Goal: Information Seeking & Learning: Understand process/instructions

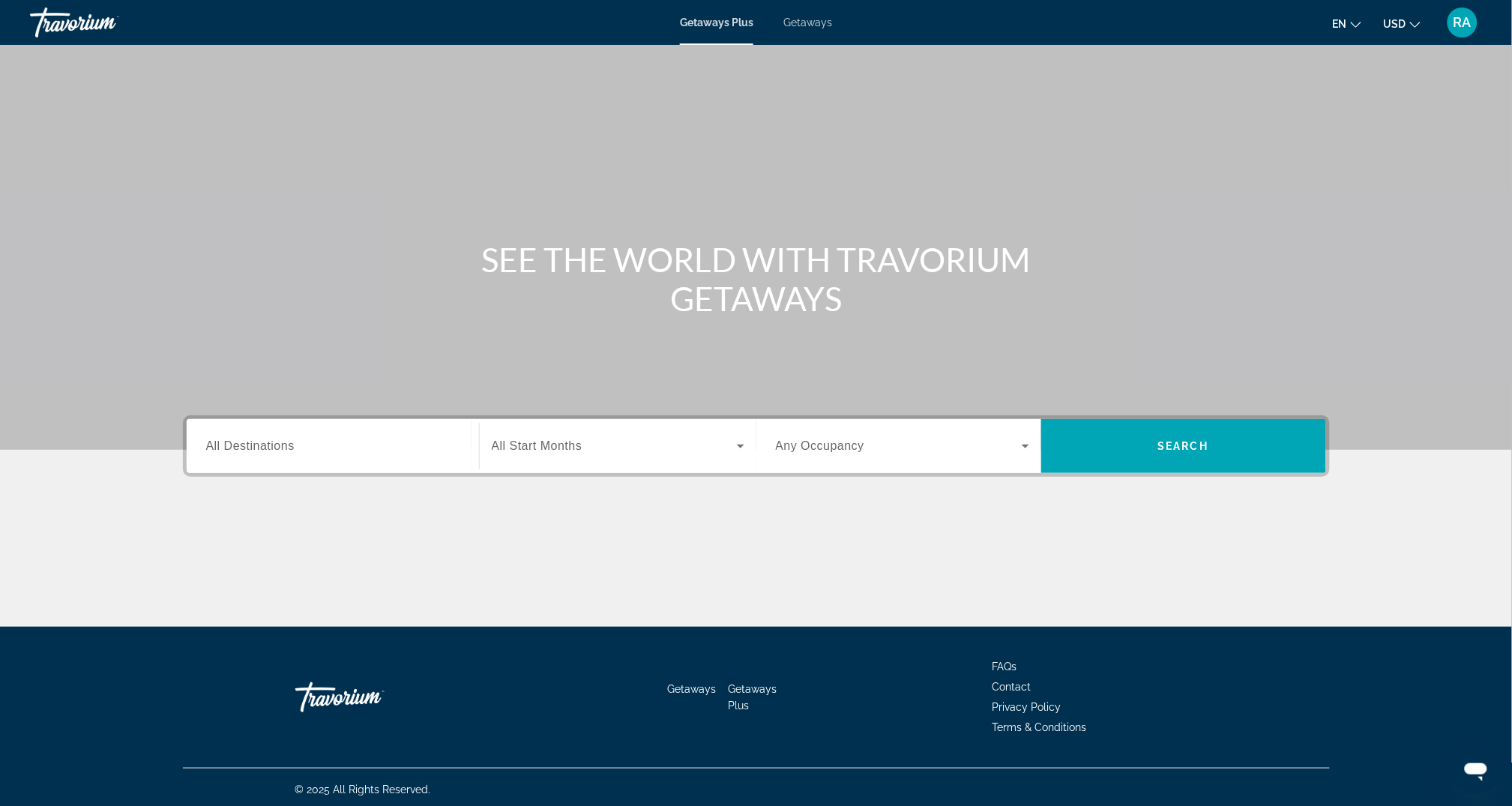
click at [1478, 21] on div "RA" at bounding box center [1463, 22] width 30 height 30
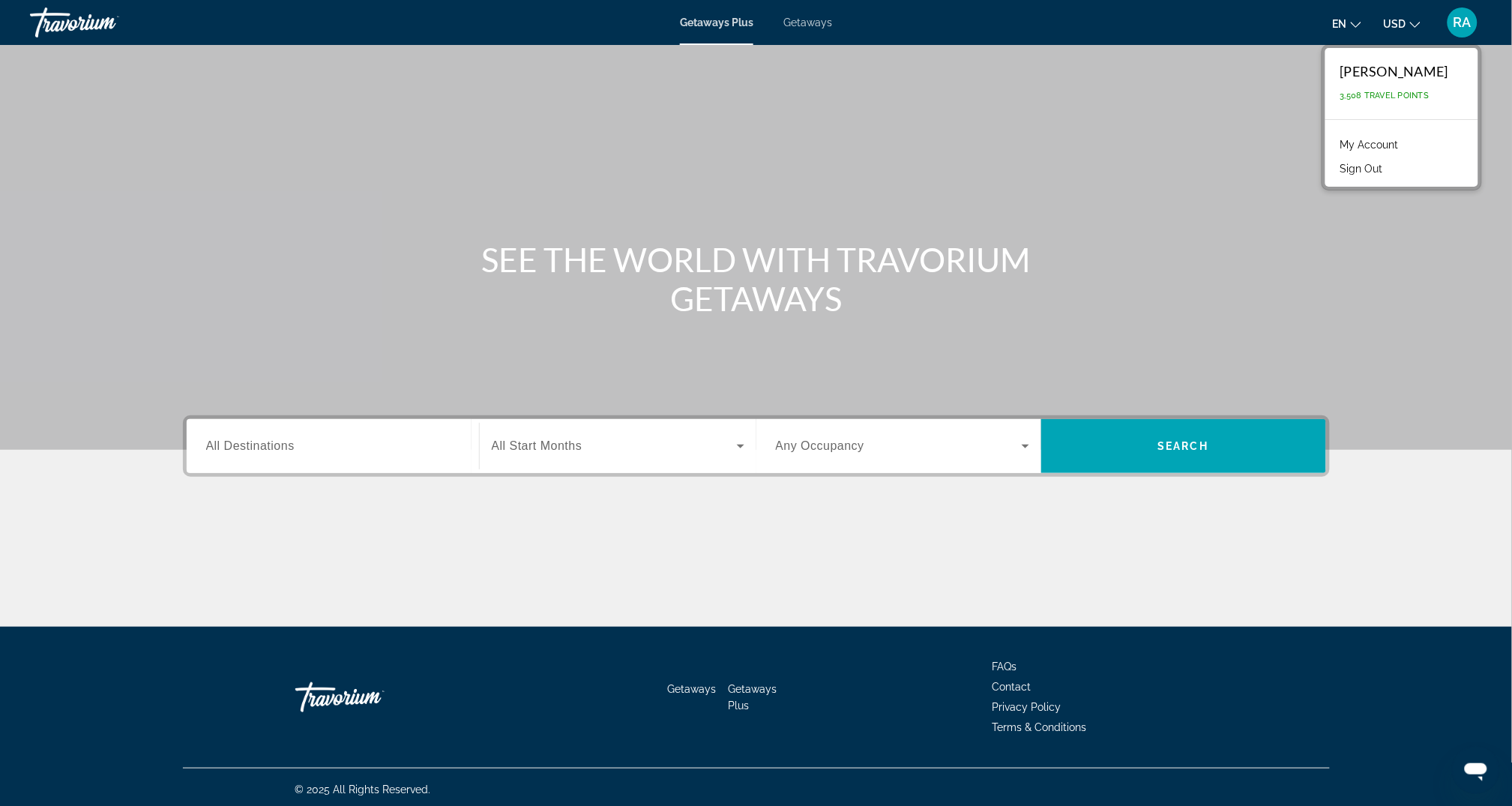
click at [1356, 147] on link "My Account" at bounding box center [1369, 144] width 73 height 19
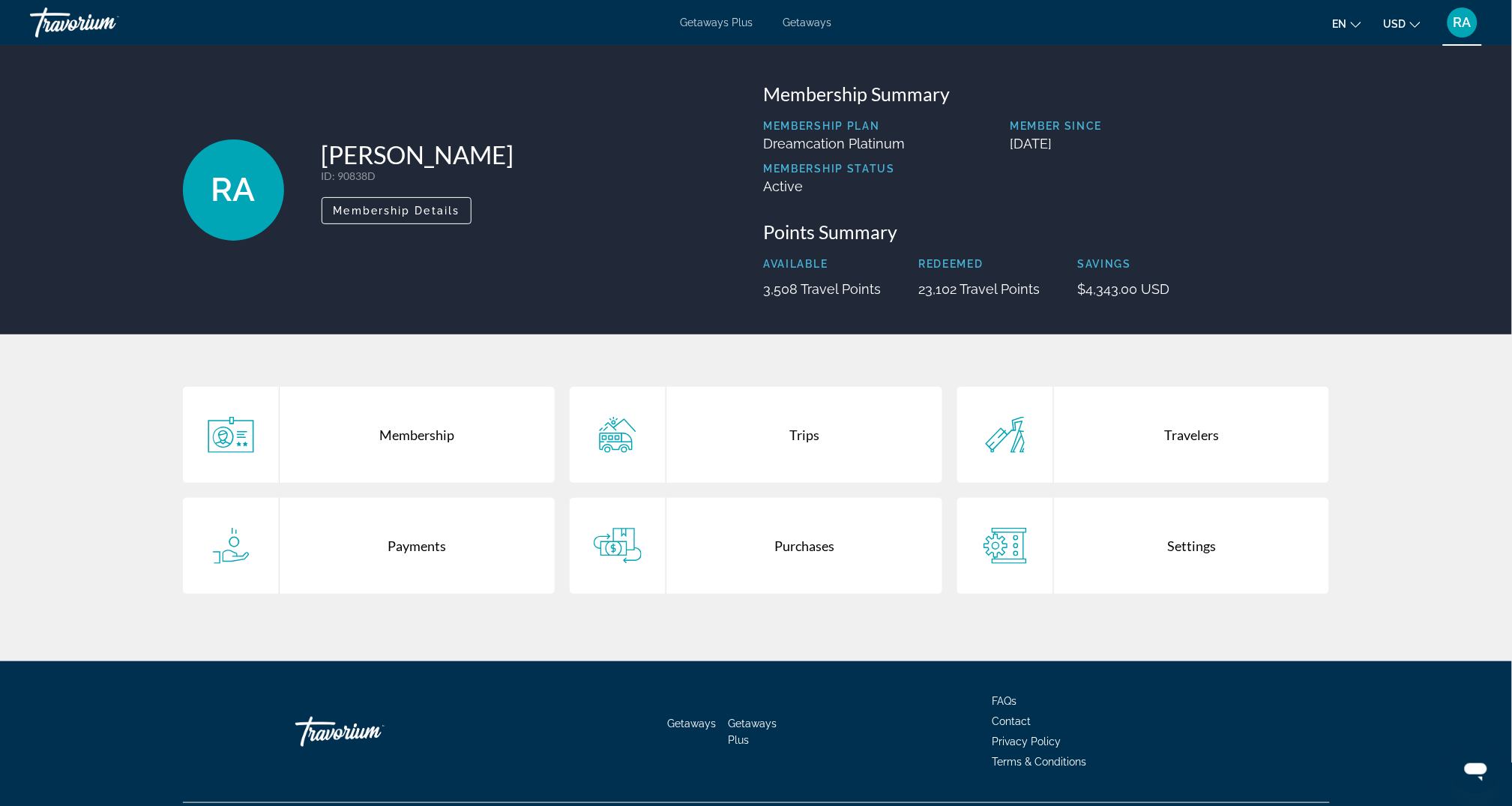
click at [800, 530] on div "Purchases" at bounding box center [804, 546] width 276 height 96
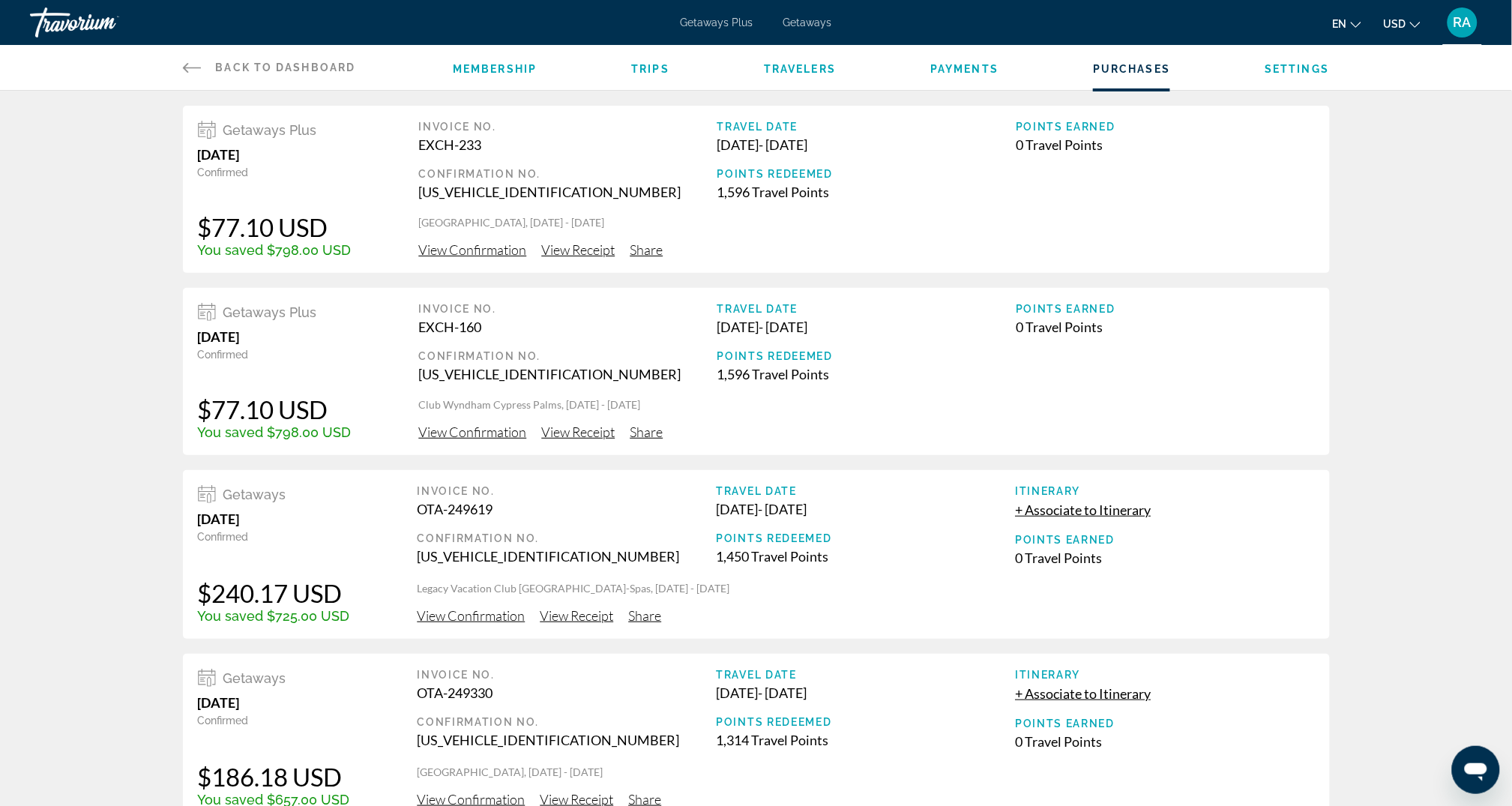
click at [1467, 32] on div "RA" at bounding box center [1463, 22] width 30 height 30
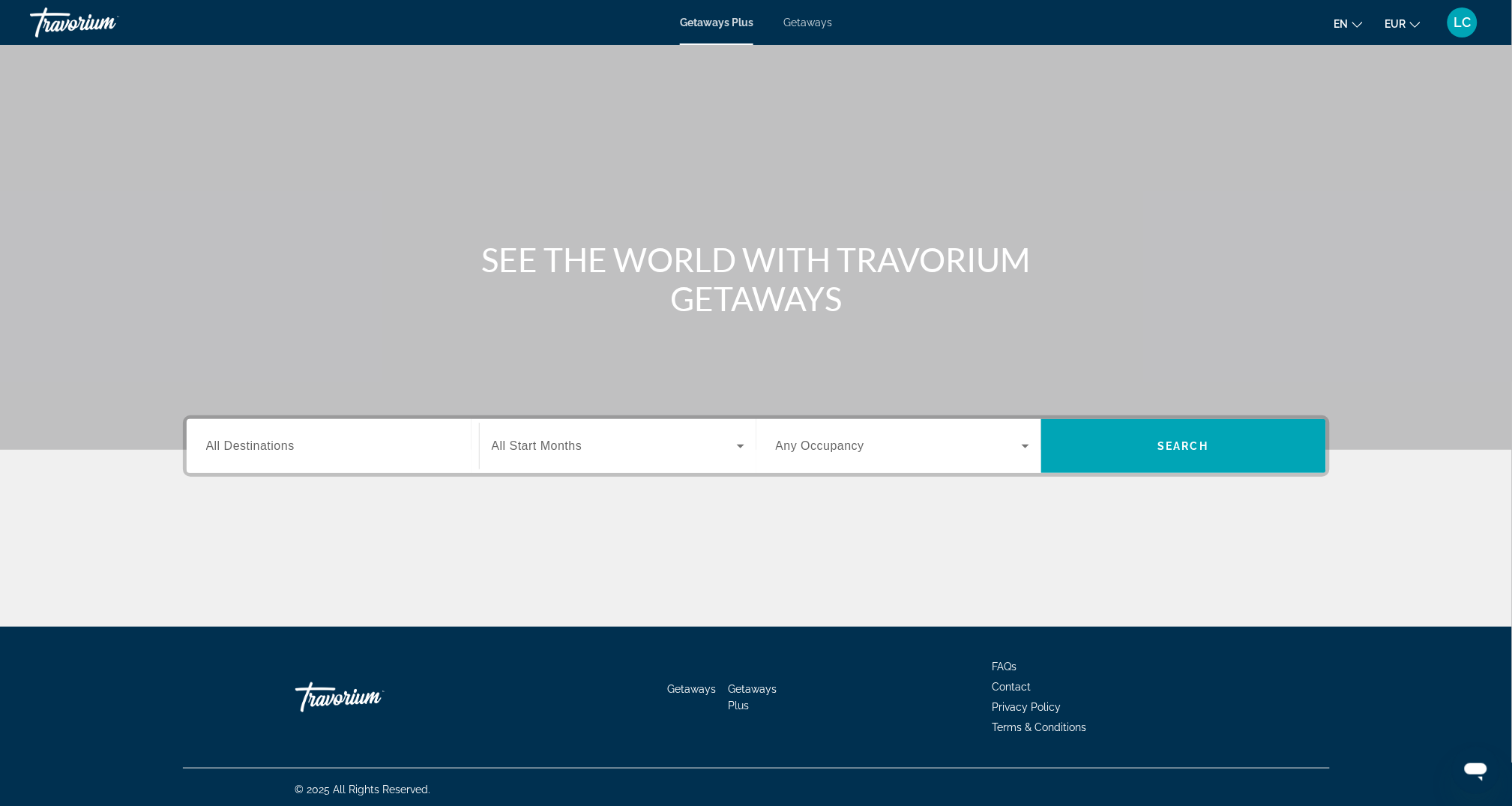
click at [1467, 23] on span "LC" at bounding box center [1463, 22] width 17 height 15
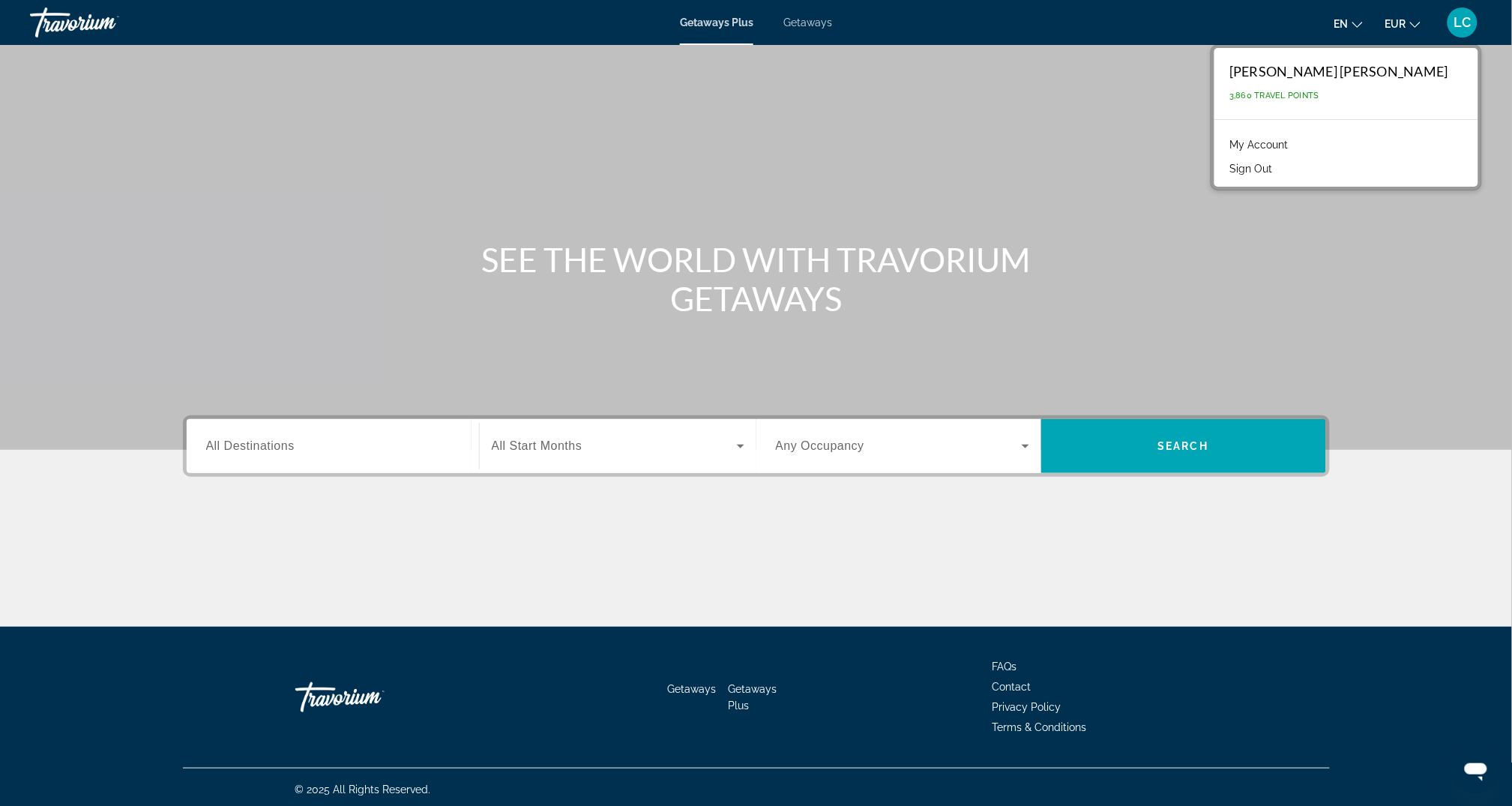
click at [1268, 142] on link "My Account" at bounding box center [1258, 144] width 73 height 19
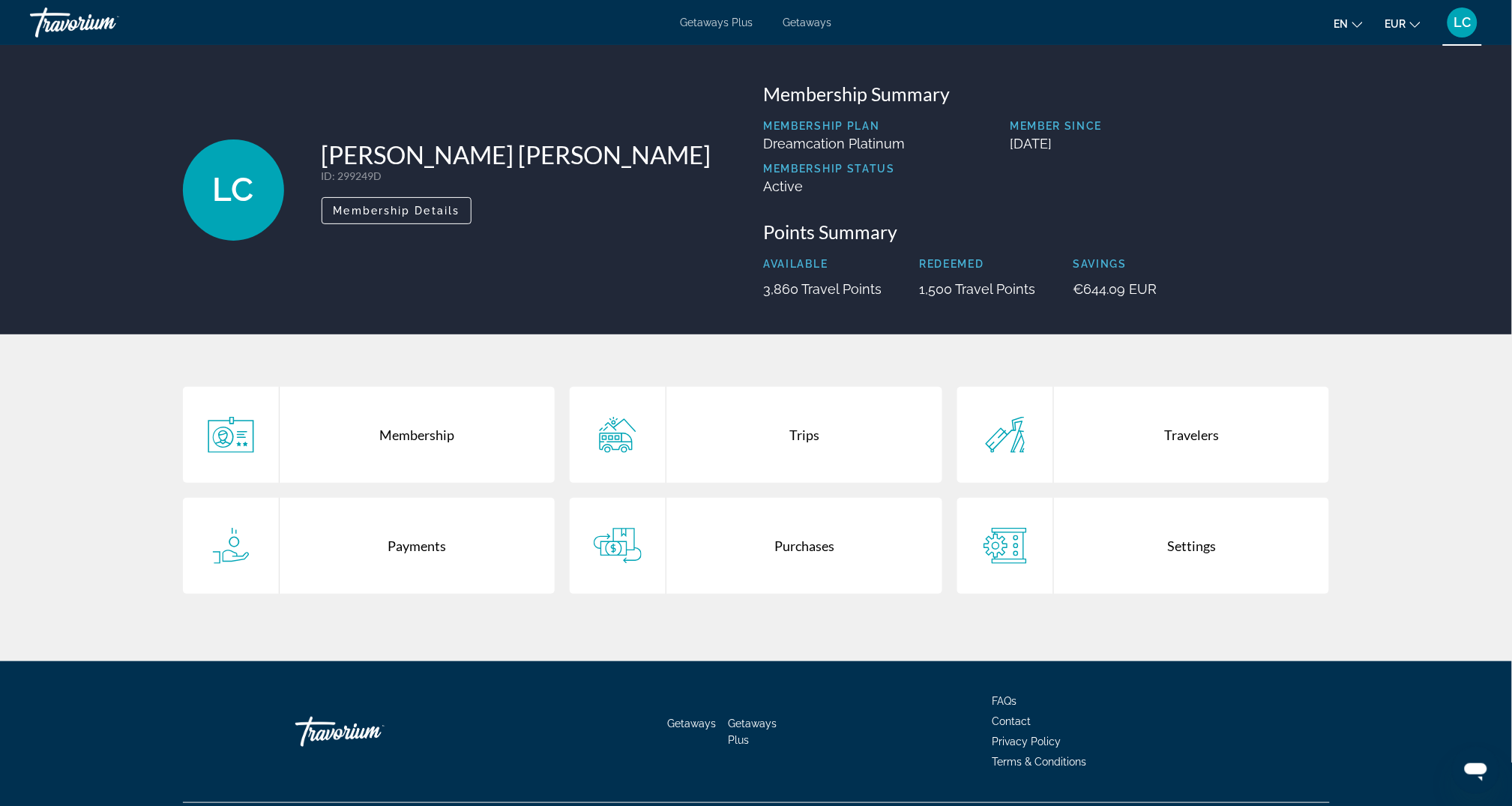
click at [746, 530] on div "Purchases" at bounding box center [804, 546] width 276 height 96
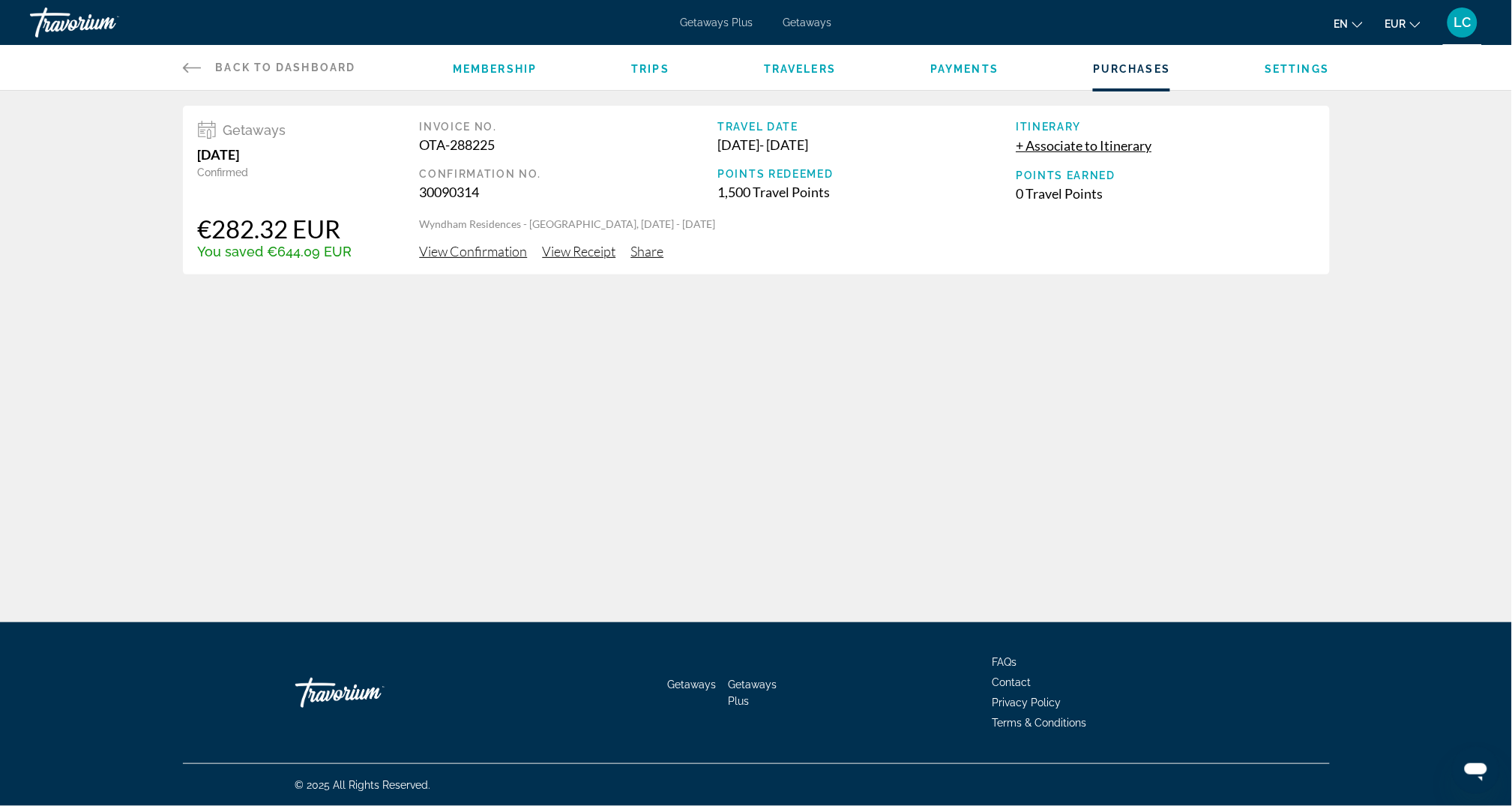
click at [1018, 723] on span "Terms & Conditions" at bounding box center [1040, 724] width 95 height 12
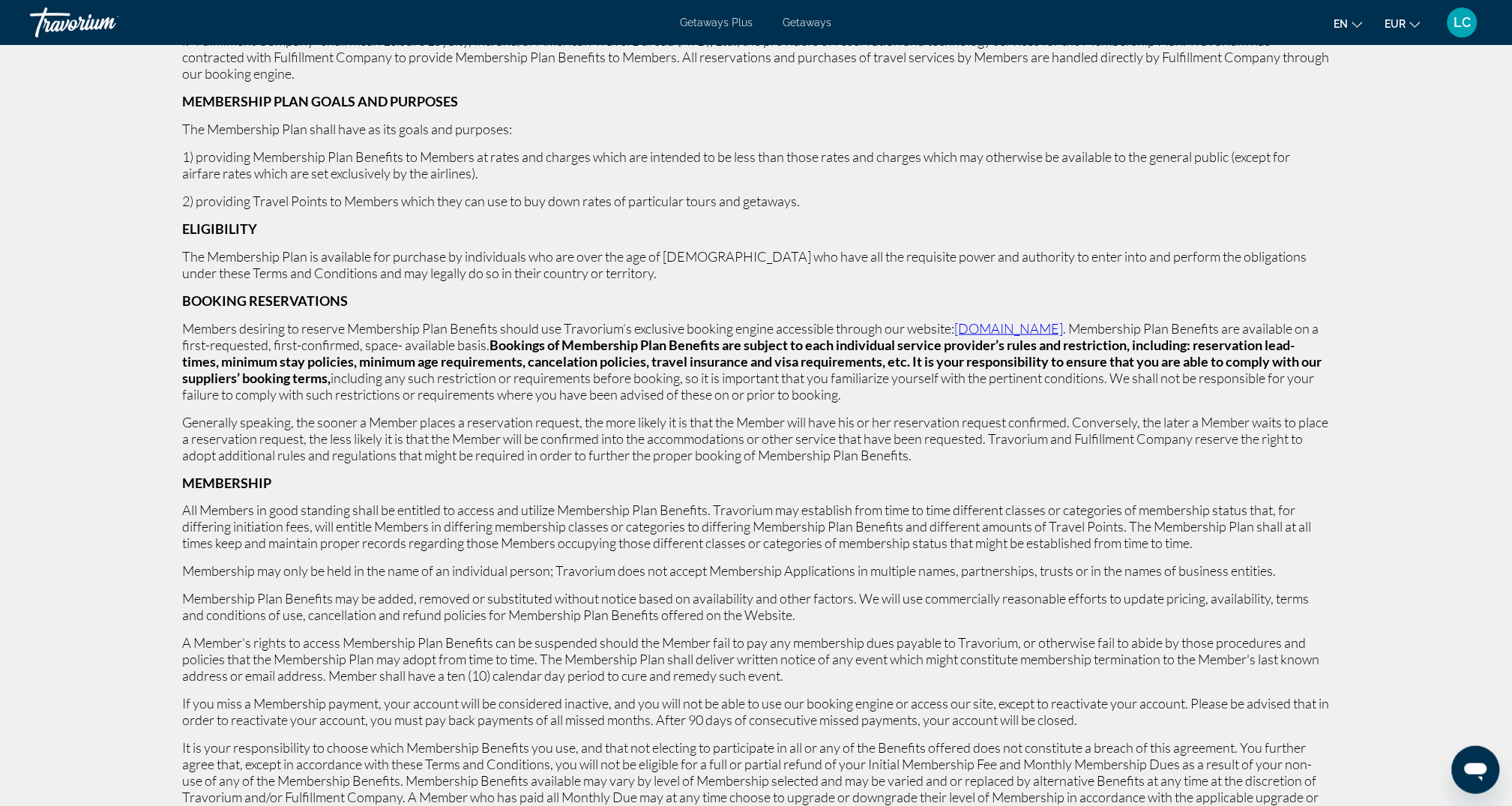
scroll to position [339, 0]
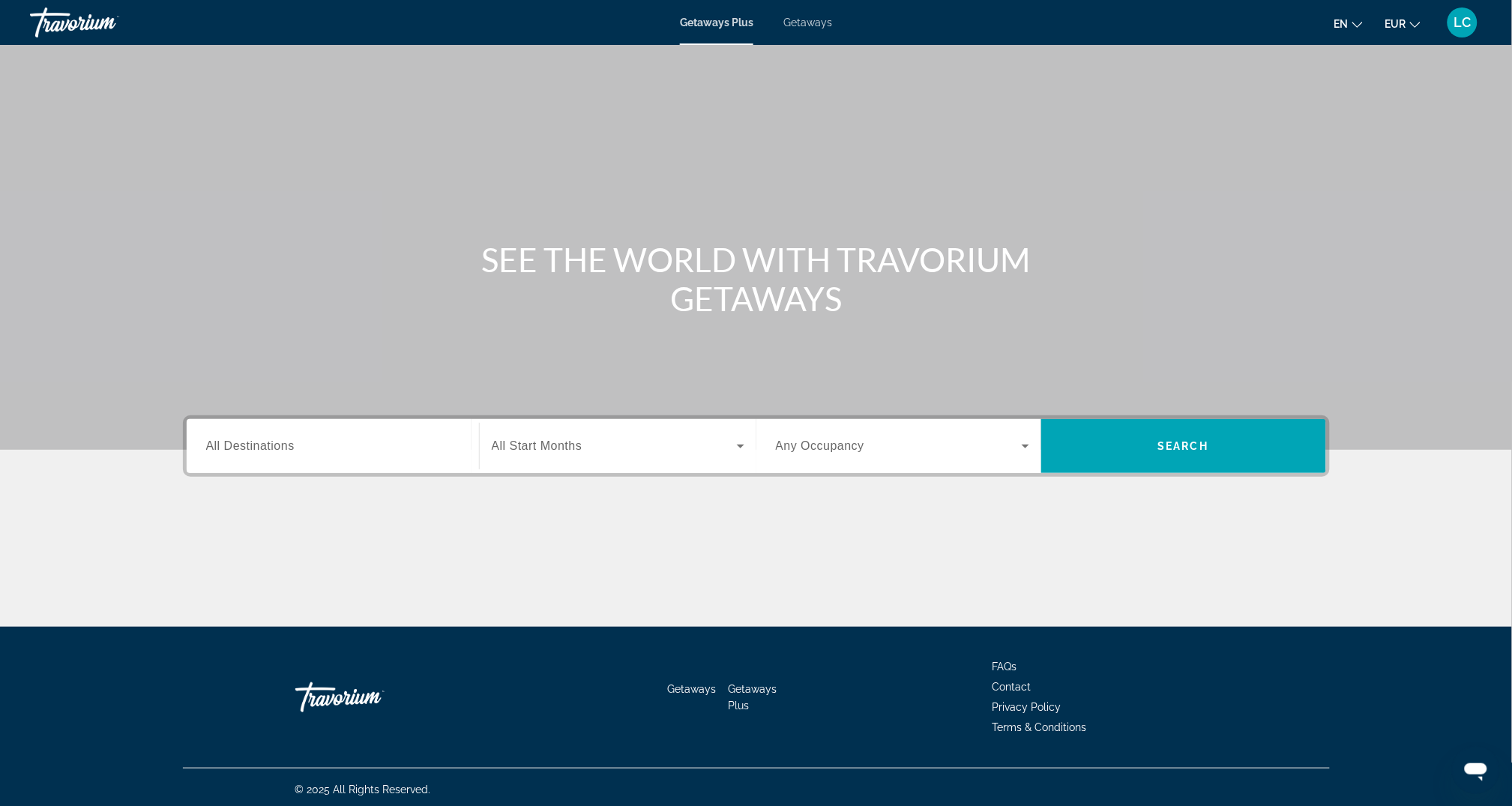
click at [1005, 661] on span "FAQs" at bounding box center [1005, 667] width 25 height 12
click at [1000, 662] on span "FAQs" at bounding box center [1005, 667] width 25 height 12
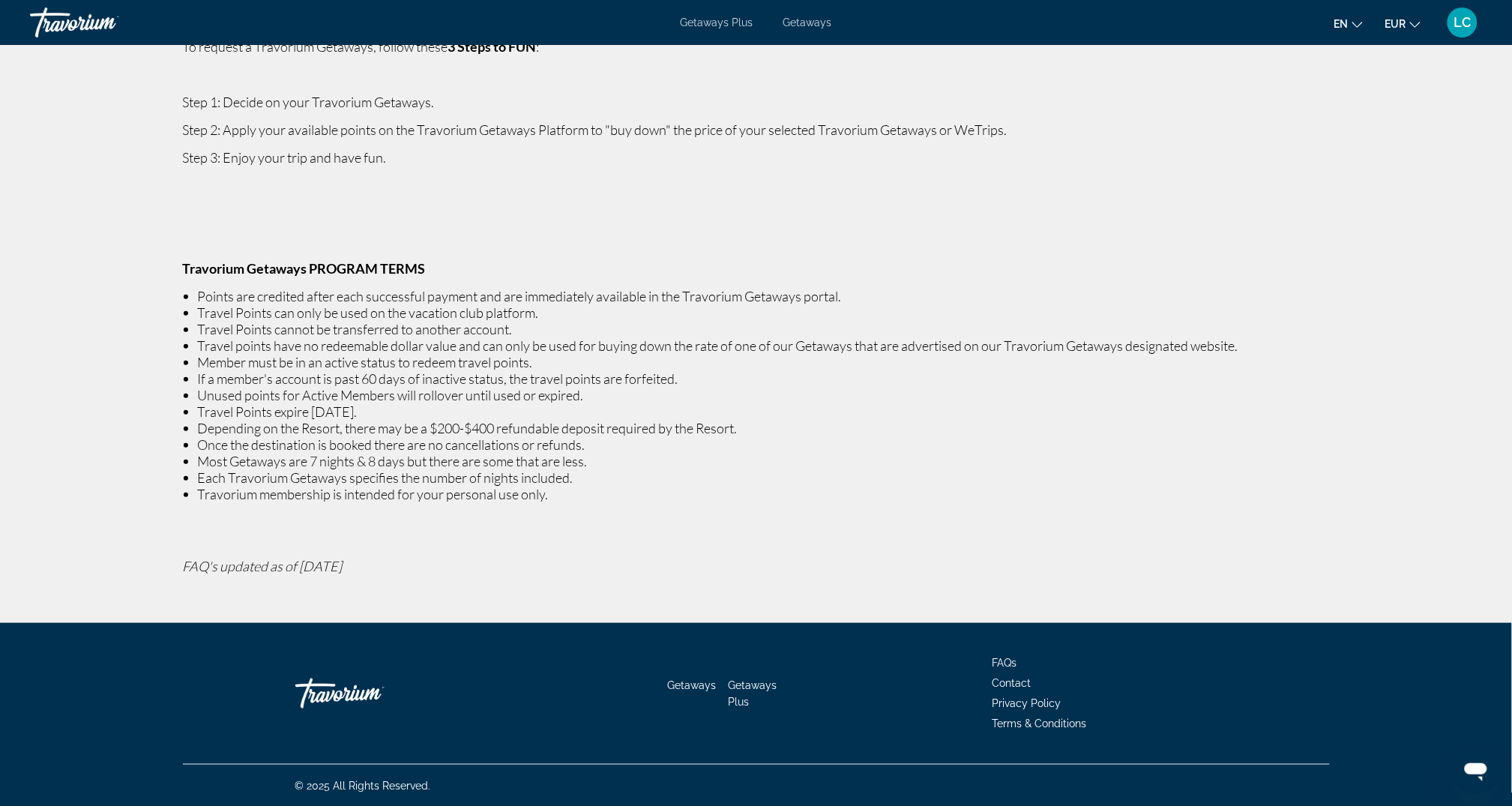
scroll to position [159, 0]
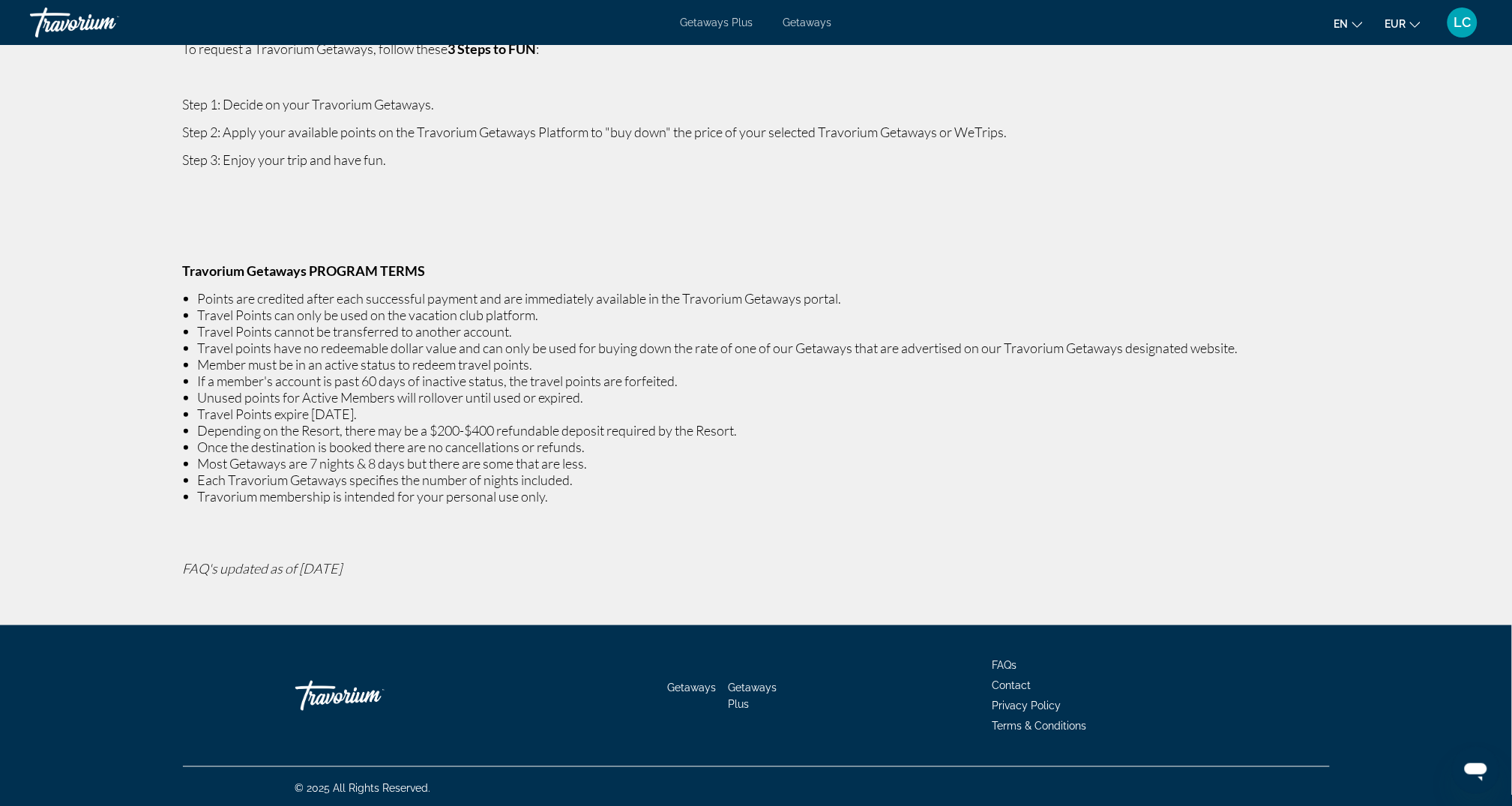
click at [697, 684] on span "Getaways" at bounding box center [691, 688] width 48 height 12
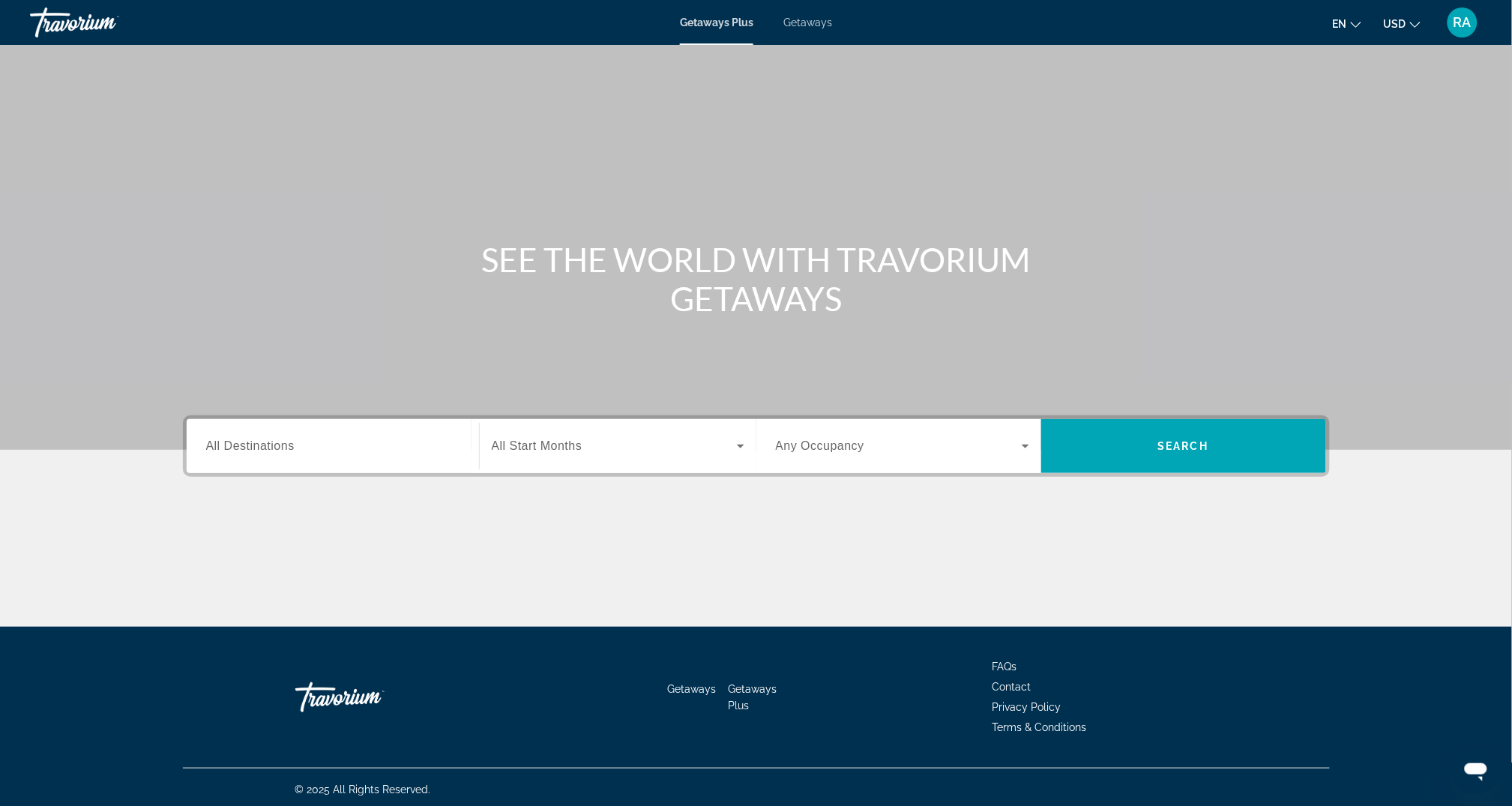
click at [1030, 726] on span "Terms & Conditions" at bounding box center [1040, 727] width 95 height 12
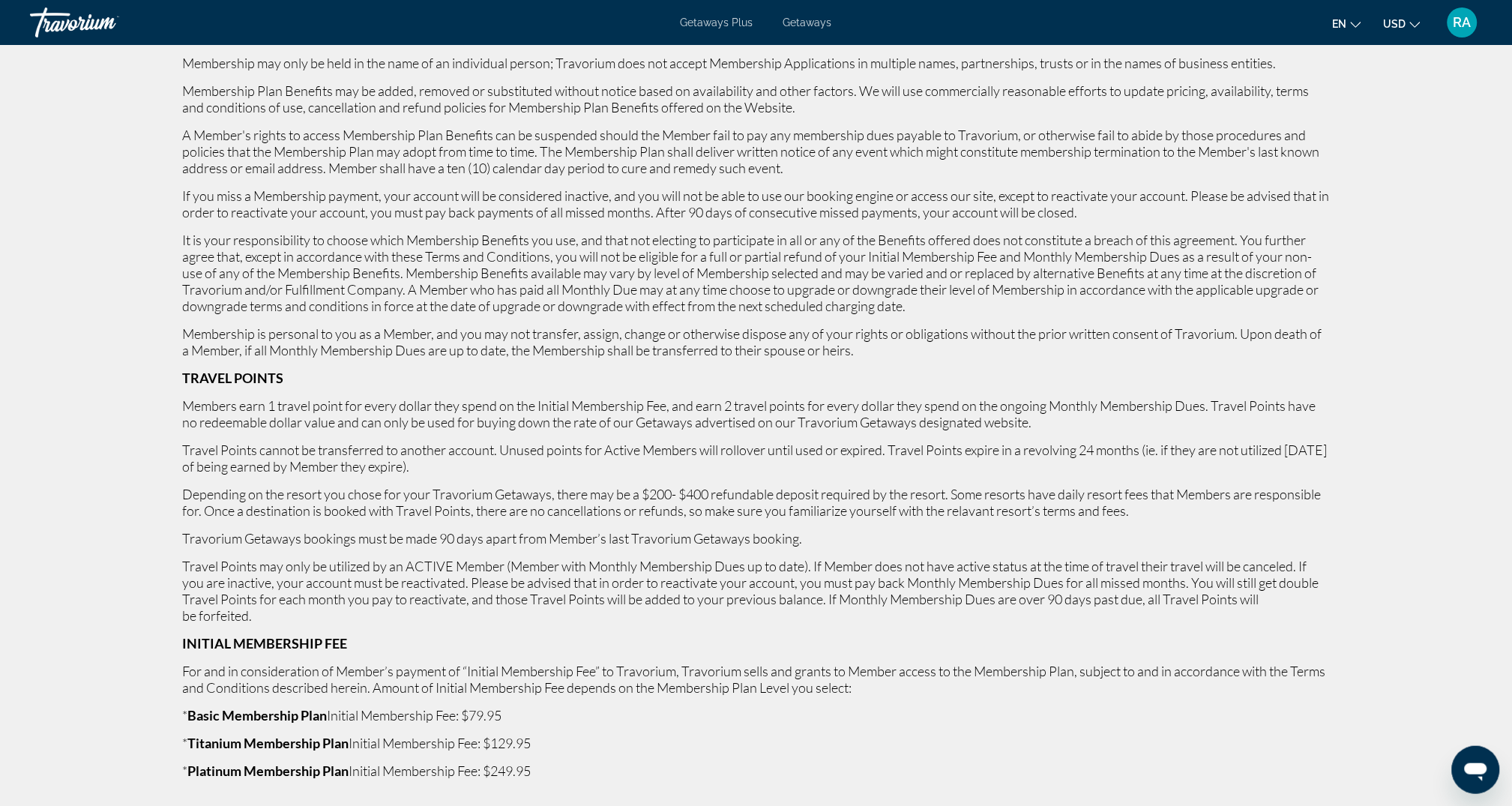
scroll to position [968, 0]
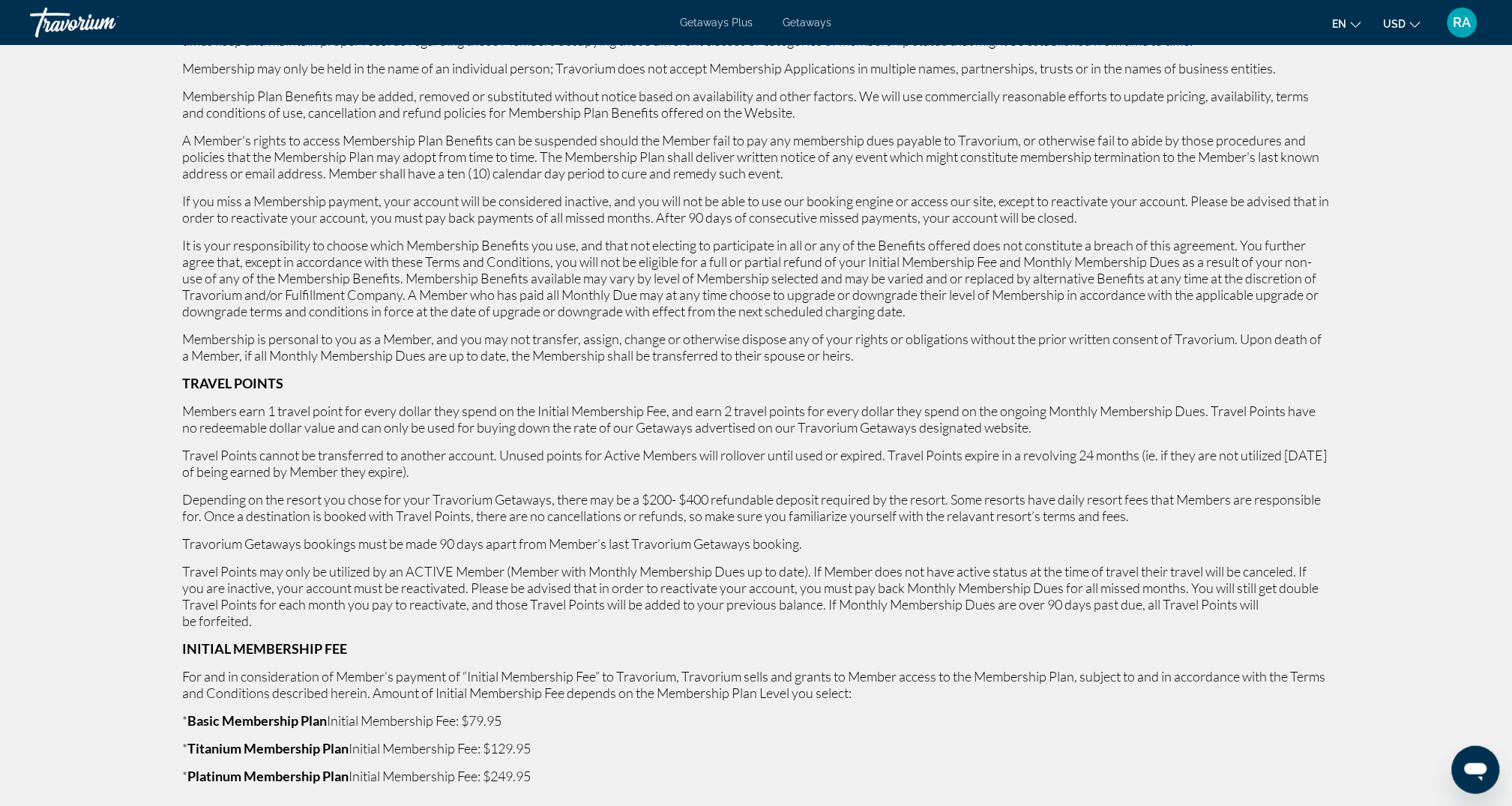
click at [850, 547] on p "Travorium Getaways bookings must be made 90 days apart from Member’s last Travo…" at bounding box center [756, 544] width 1147 height 16
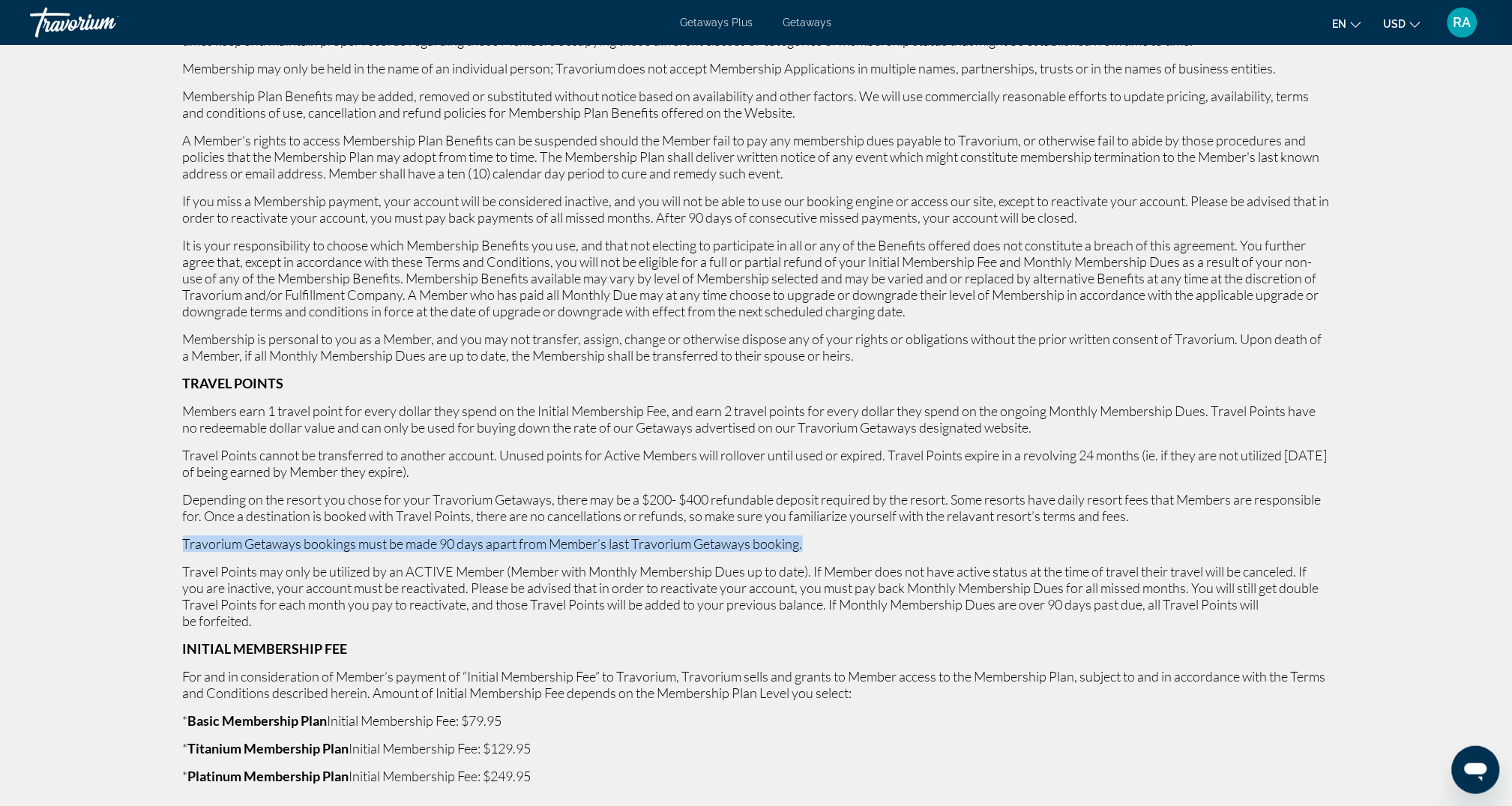
drag, startPoint x: 850, startPoint y: 547, endPoint x: 166, endPoint y: 552, distance: 684.0
click at [1357, 22] on icon "Change language" at bounding box center [1357, 25] width 11 height 11
click at [1335, 82] on button "Español" at bounding box center [1317, 79] width 67 height 19
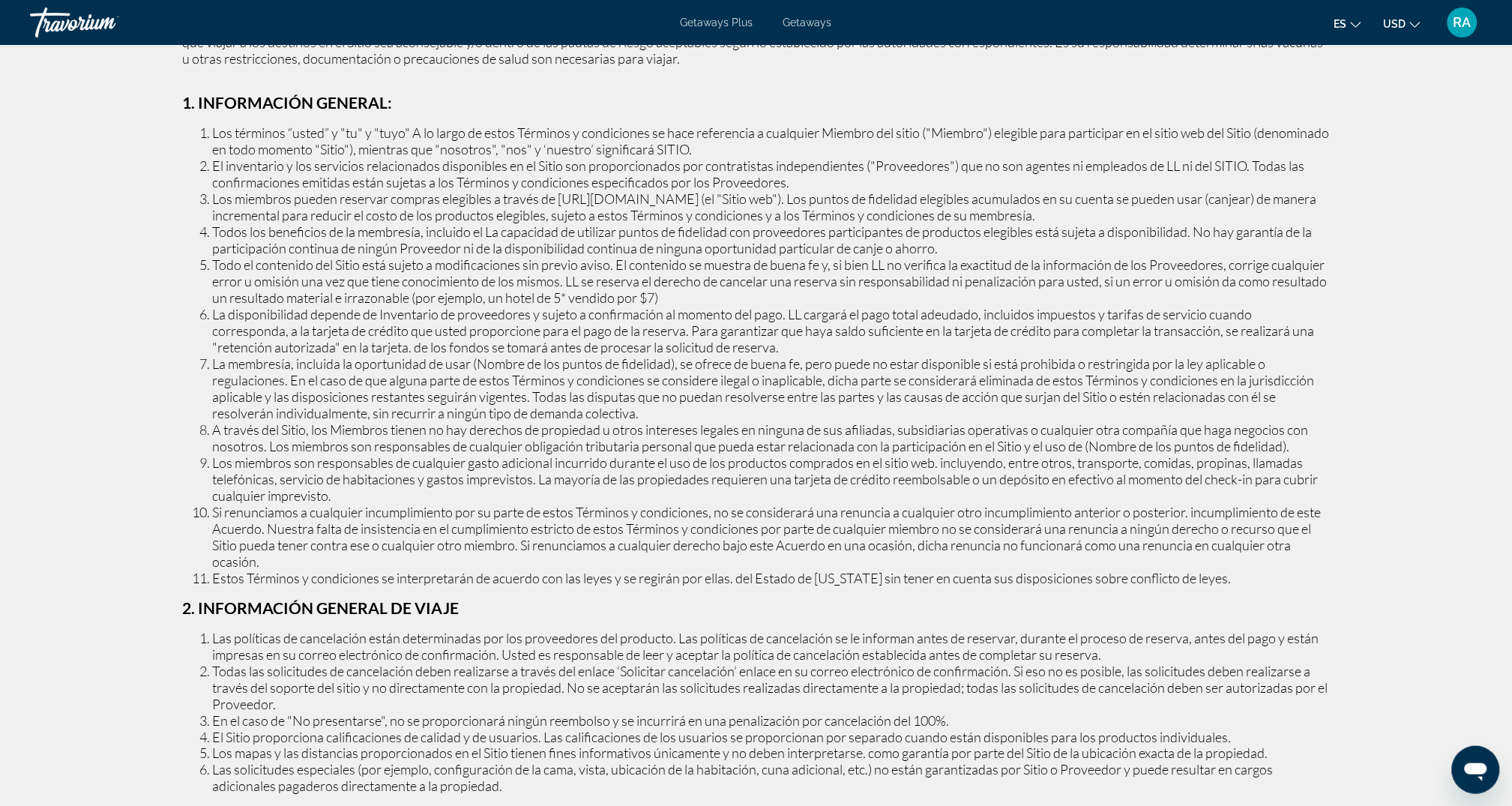
scroll to position [0, 0]
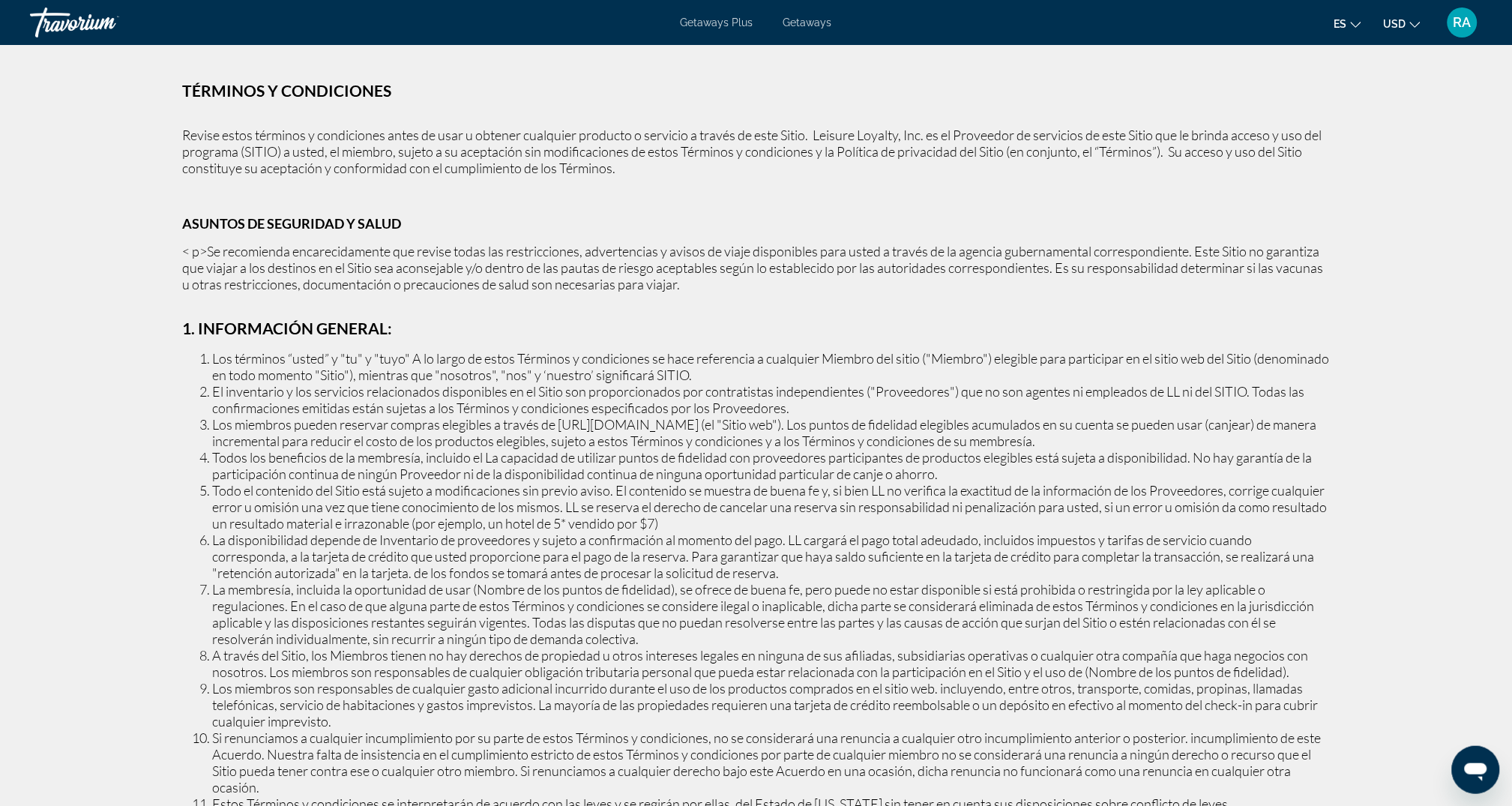
click at [1349, 35] on div "es English Español Français Italiano Português русский USD USD ($) MXN (Mex$) C…" at bounding box center [1165, 22] width 636 height 32
click at [1347, 22] on span "es" at bounding box center [1340, 24] width 13 height 12
click at [1333, 51] on button "English" at bounding box center [1317, 59] width 67 height 19
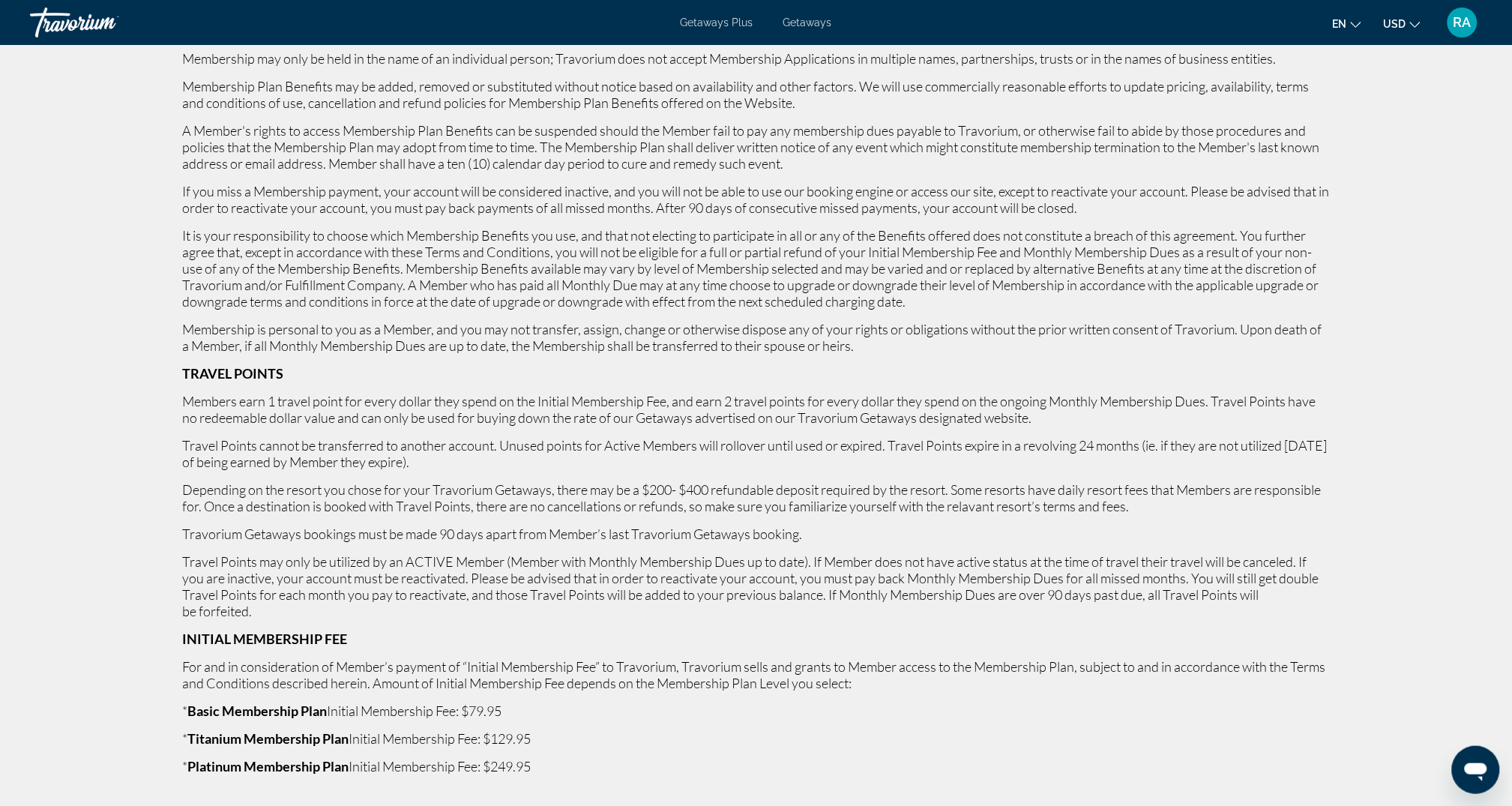
scroll to position [1002, 0]
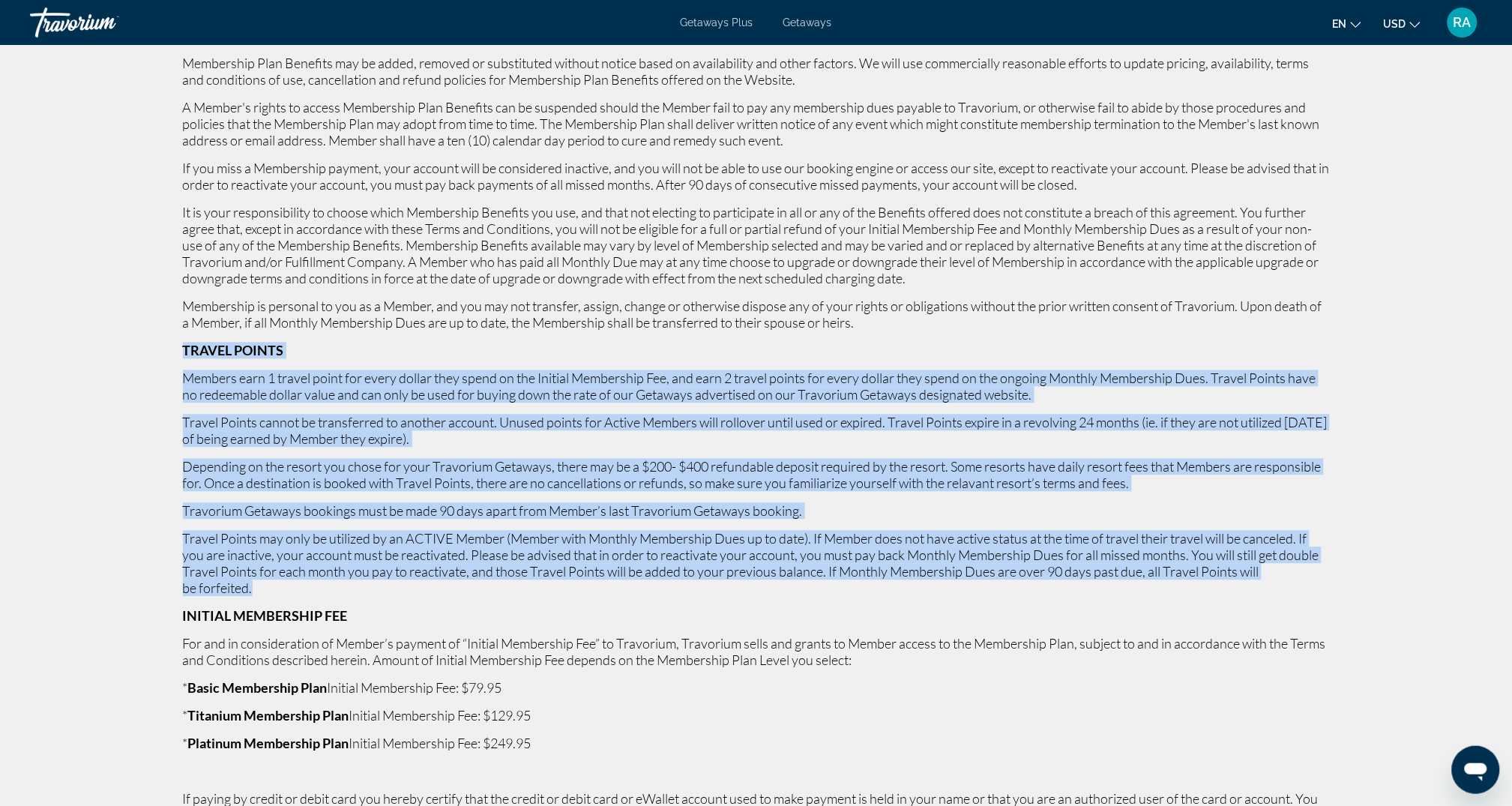
drag, startPoint x: 275, startPoint y: 590, endPoint x: 182, endPoint y: 348, distance: 259.3
click at [183, 348] on strong "TRAVEL POINTS" at bounding box center [234, 349] width 102 height 16
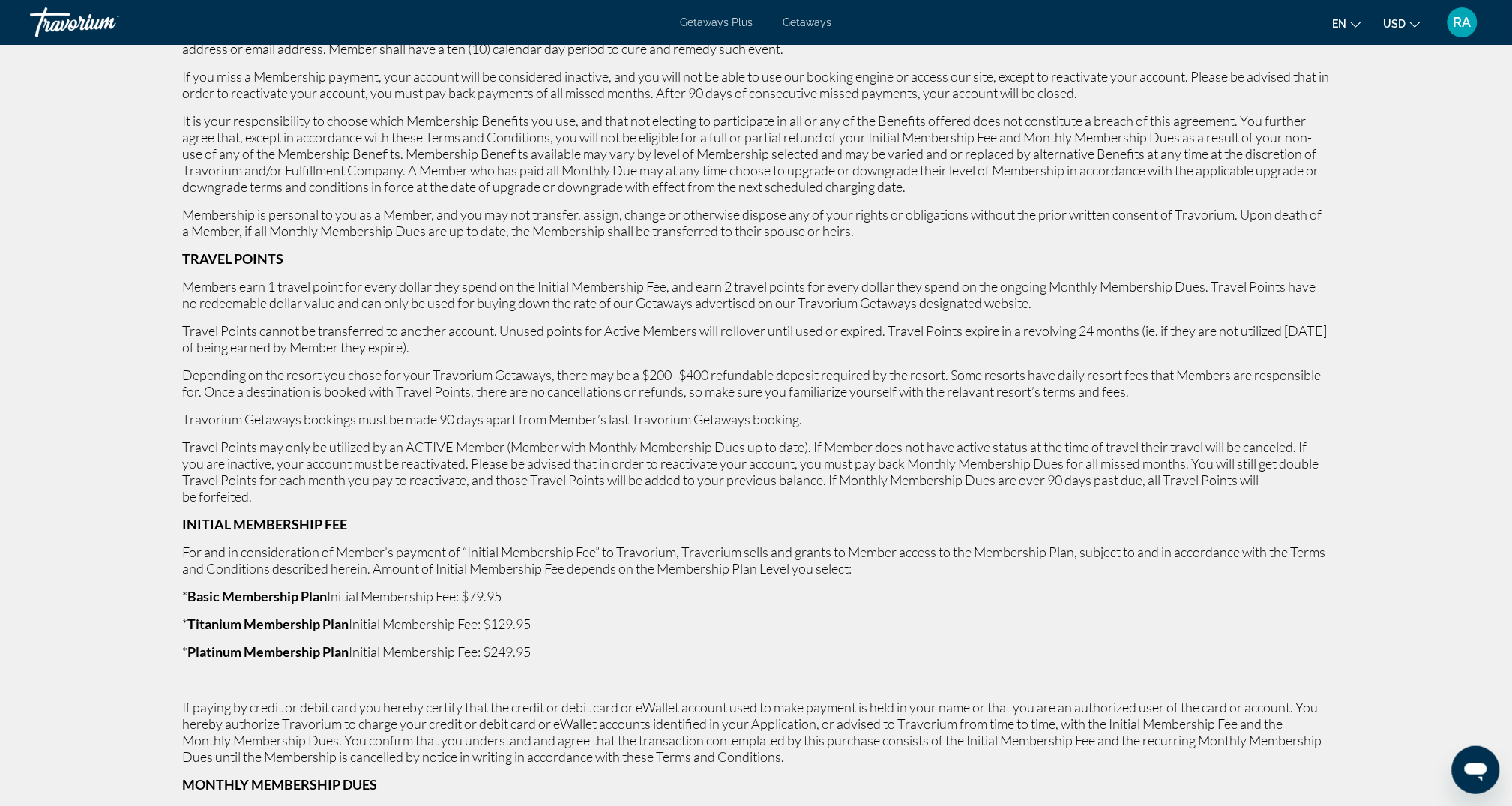
scroll to position [1079, 0]
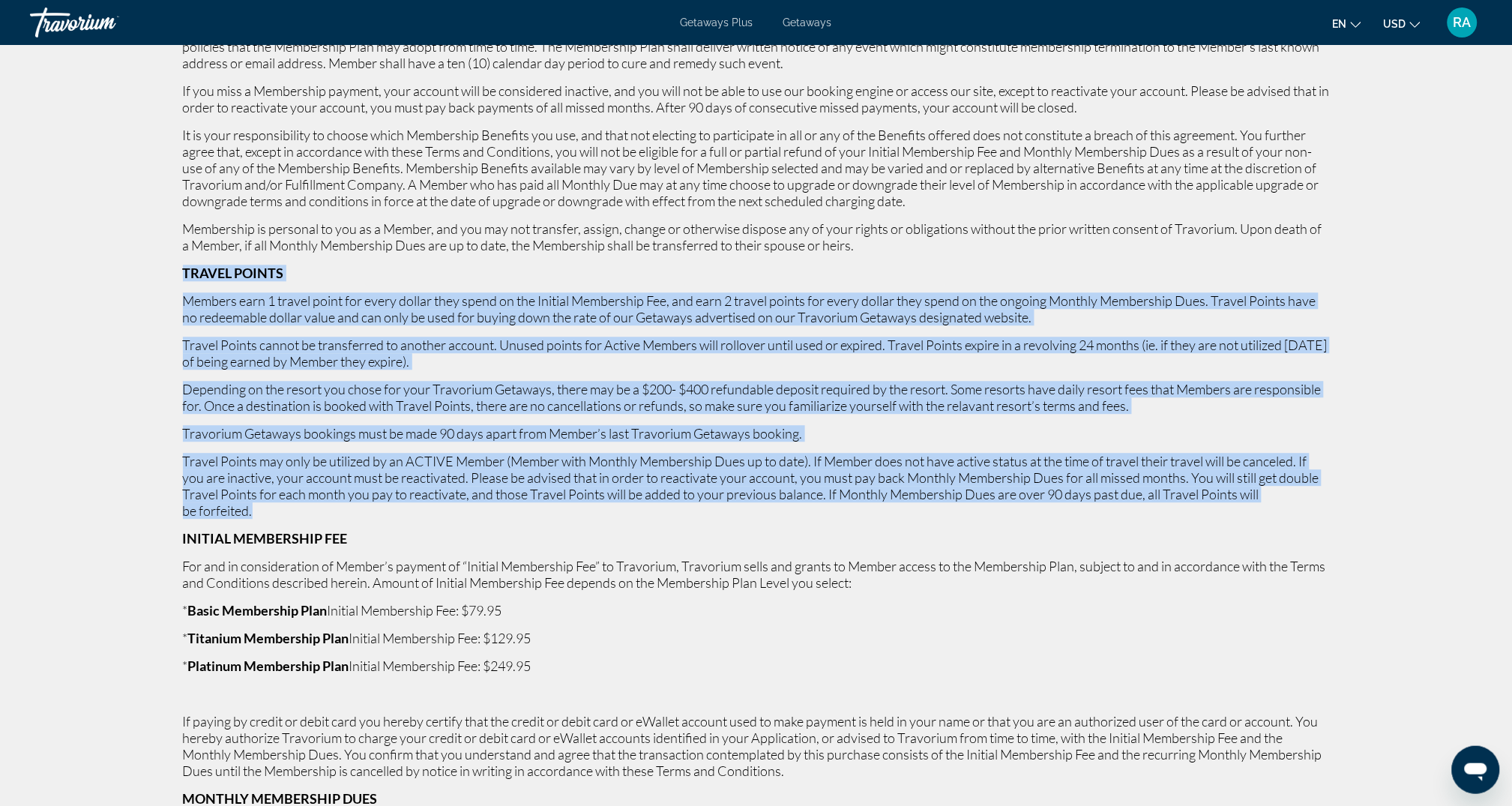
drag, startPoint x: 273, startPoint y: 518, endPoint x: 161, endPoint y: 266, distance: 275.8
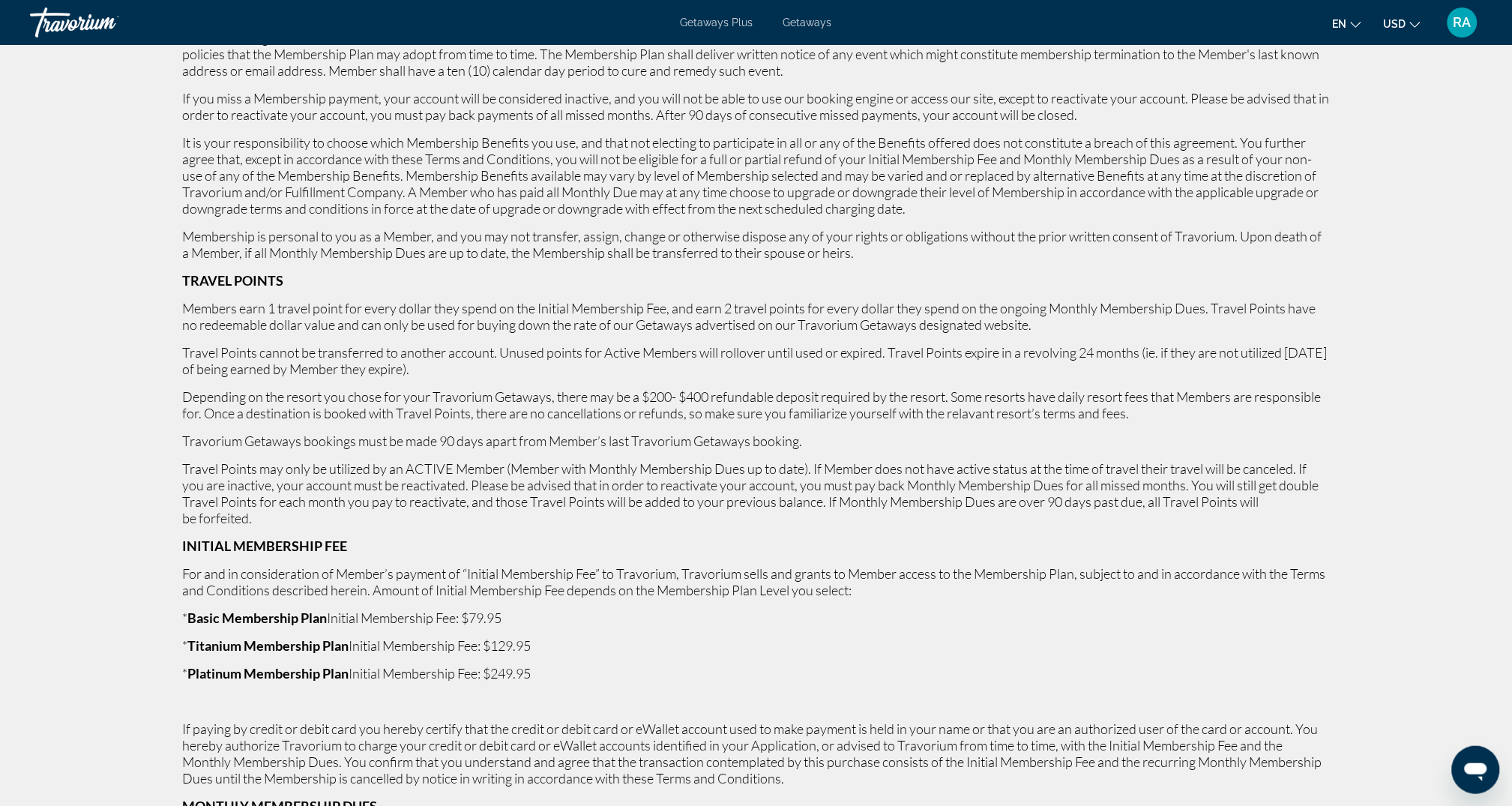
click at [754, 522] on p "Travel Points may only be utilized by an ACTIVE Member (Member with Monthly Mem…" at bounding box center [756, 493] width 1147 height 66
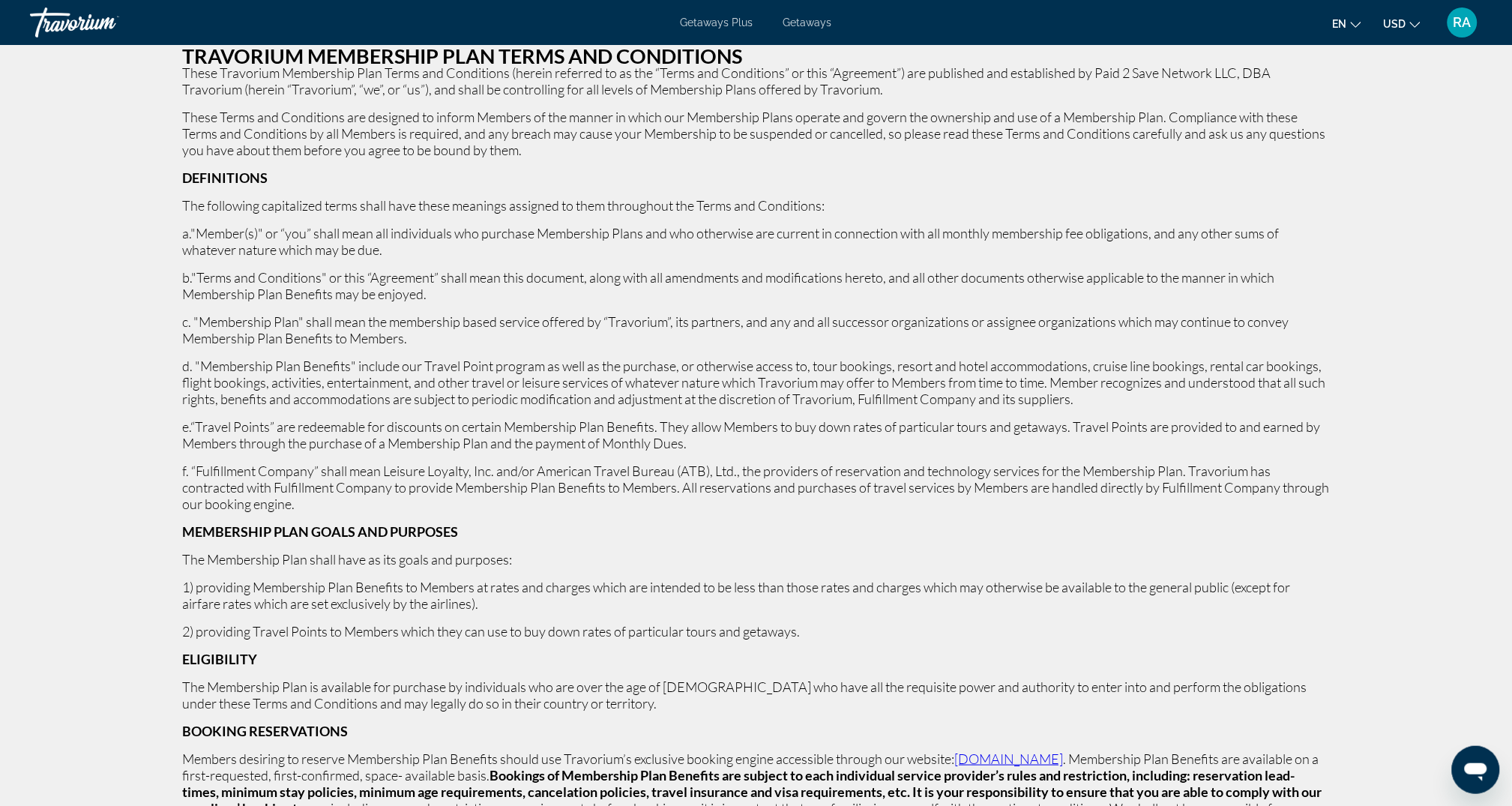
scroll to position [0, 0]
